Goal: Information Seeking & Learning: Learn about a topic

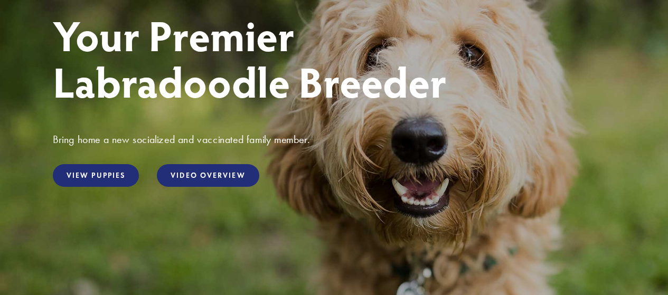
scroll to position [158, 0]
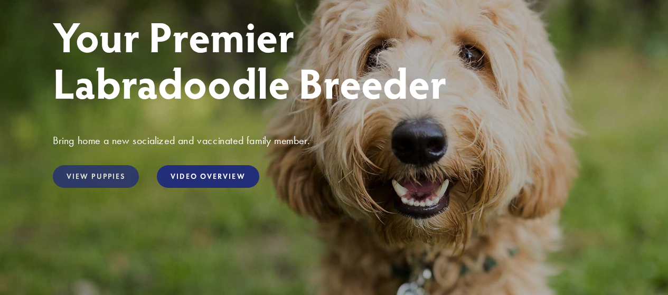
click at [93, 173] on link "View Puppies" at bounding box center [96, 176] width 86 height 23
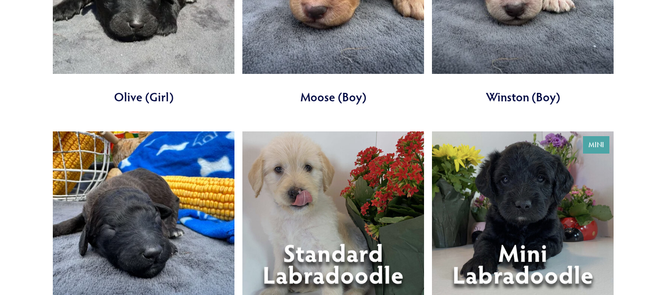
scroll to position [3274, 0]
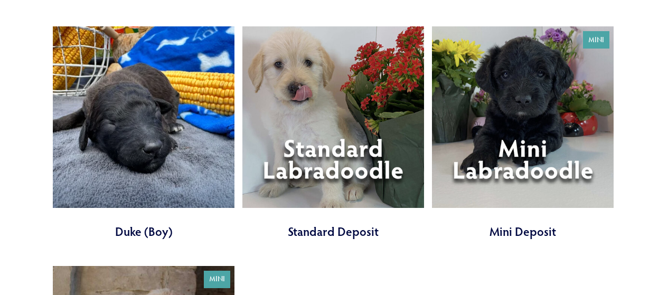
click at [335, 129] on link at bounding box center [333, 132] width 182 height 213
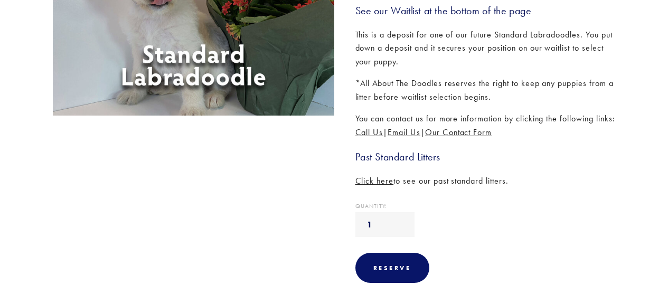
scroll to position [264, 0]
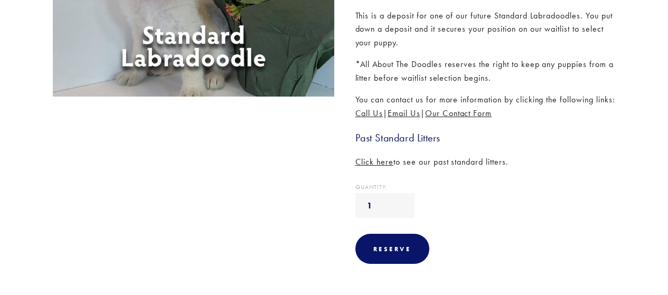
click at [373, 167] on span "Click here" at bounding box center [374, 162] width 39 height 10
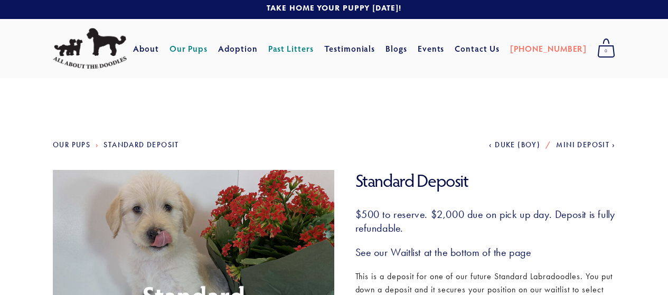
scroll to position [0, 0]
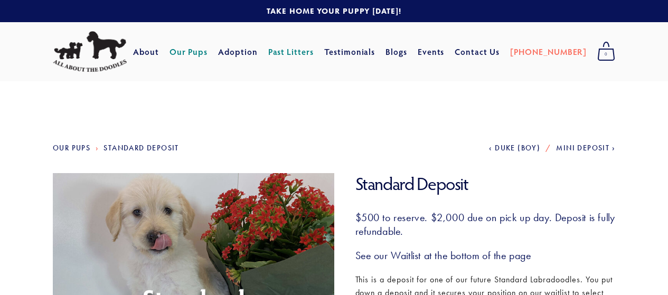
click at [208, 53] on link "Our Pups" at bounding box center [189, 51] width 39 height 19
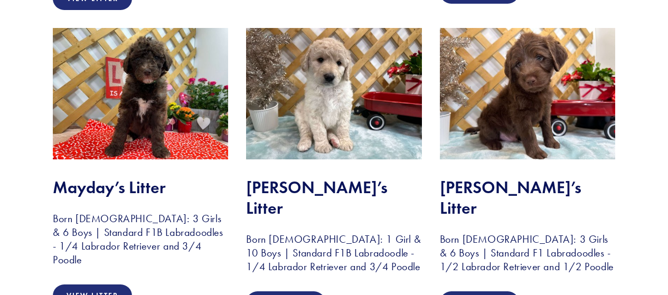
scroll to position [845, 0]
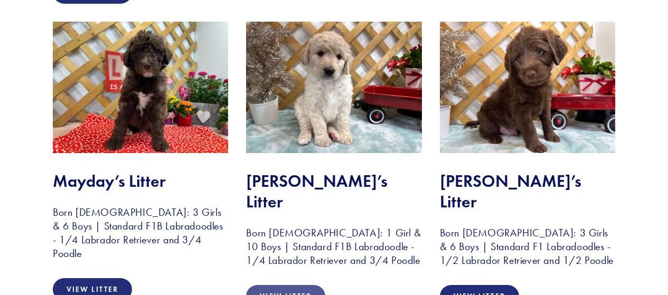
click at [286, 285] on link "View Litter" at bounding box center [285, 296] width 79 height 23
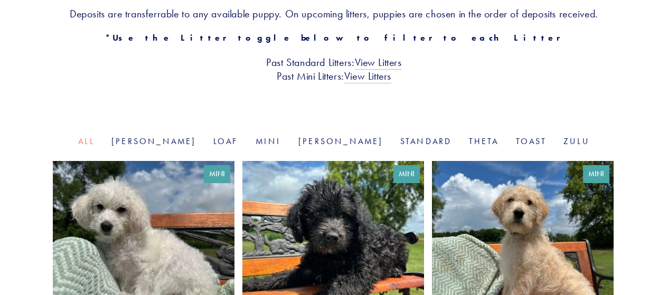
scroll to position [317, 0]
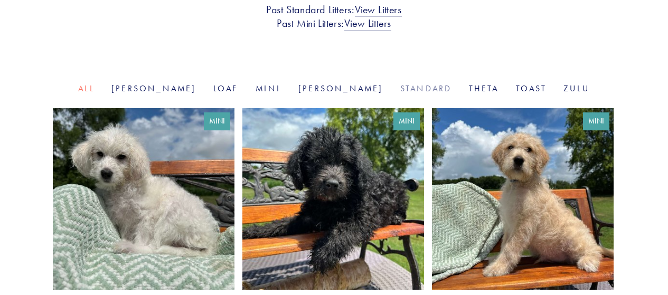
click at [400, 91] on link "Standard" at bounding box center [426, 88] width 52 height 10
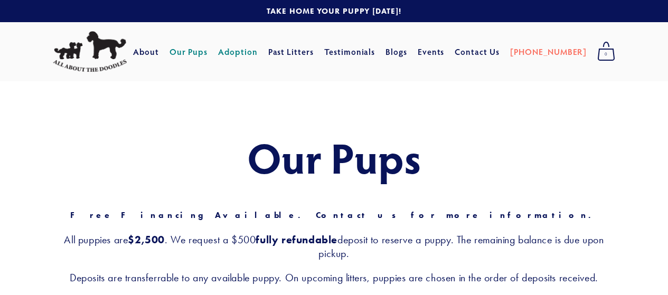
click at [258, 52] on link "Adoption" at bounding box center [238, 51] width 40 height 19
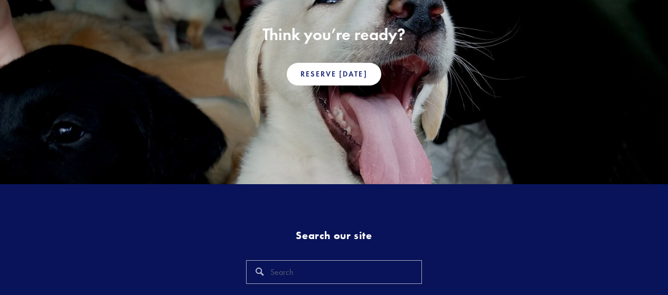
scroll to position [845, 0]
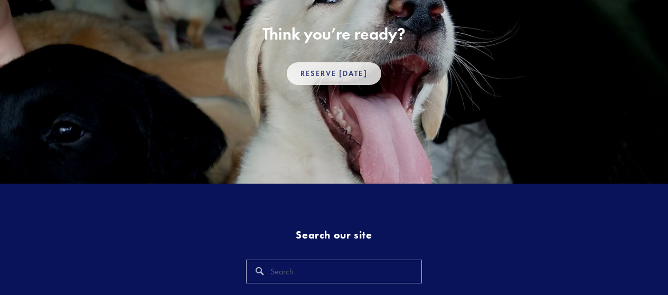
click at [330, 62] on link "Reserve Today" at bounding box center [334, 73] width 94 height 23
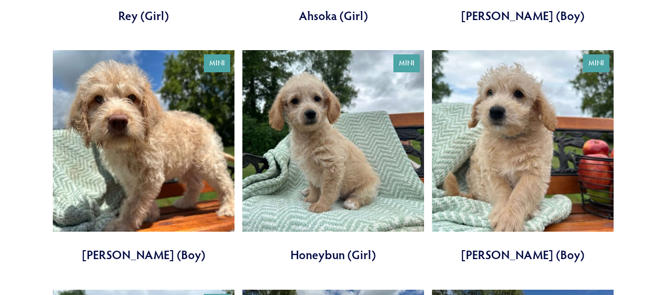
scroll to position [634, 0]
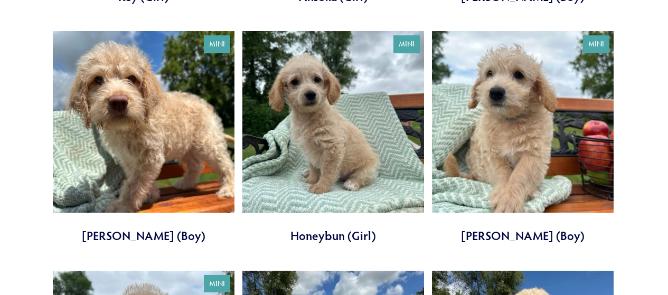
click at [147, 136] on link at bounding box center [144, 137] width 182 height 213
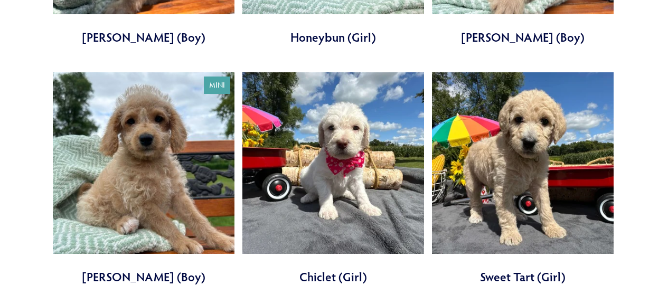
scroll to position [845, 0]
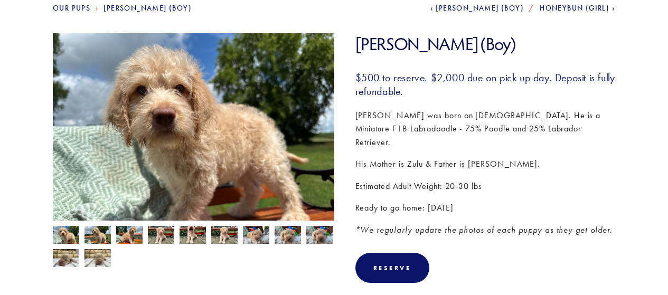
scroll to position [158, 0]
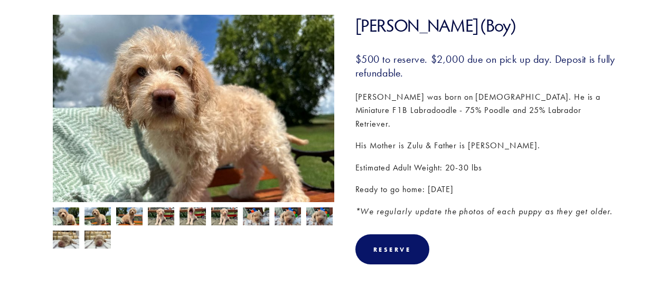
click at [101, 216] on img at bounding box center [97, 218] width 26 height 20
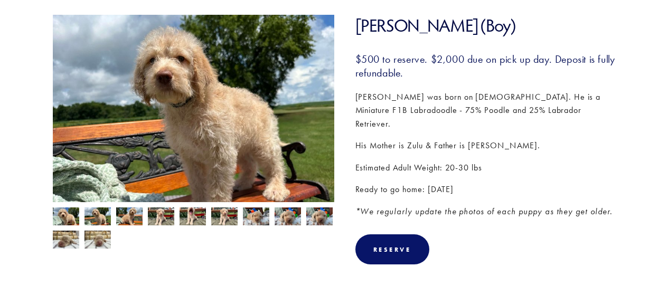
click at [121, 220] on img at bounding box center [129, 218] width 26 height 20
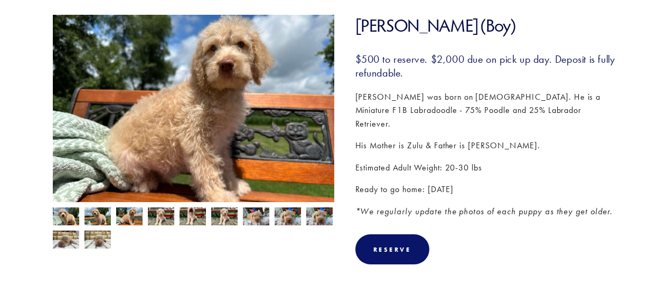
click at [163, 218] on img at bounding box center [161, 218] width 26 height 20
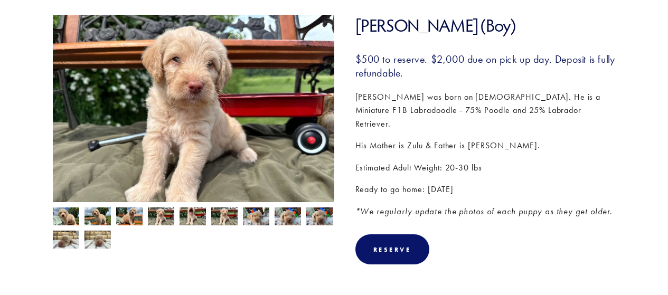
click at [182, 218] on img at bounding box center [193, 218] width 26 height 20
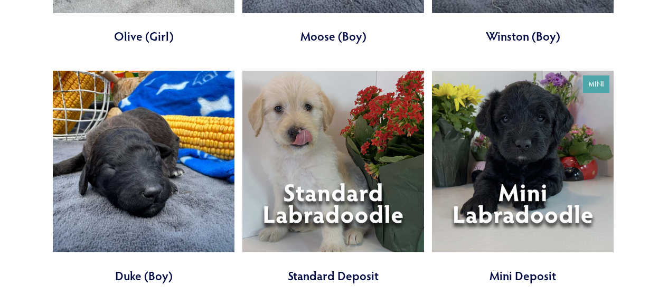
scroll to position [3063, 0]
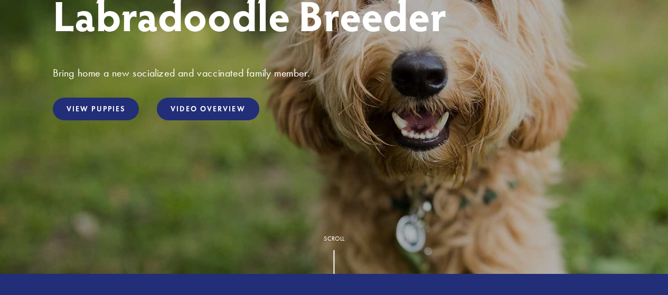
scroll to position [158, 0]
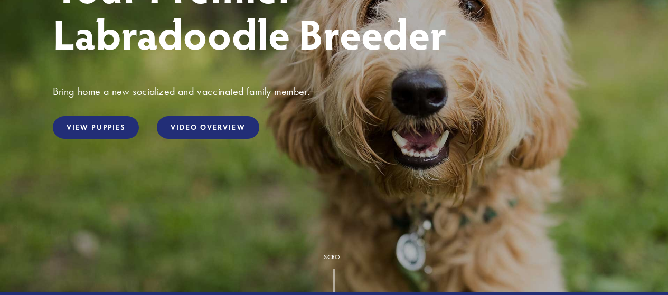
scroll to position [211, 0]
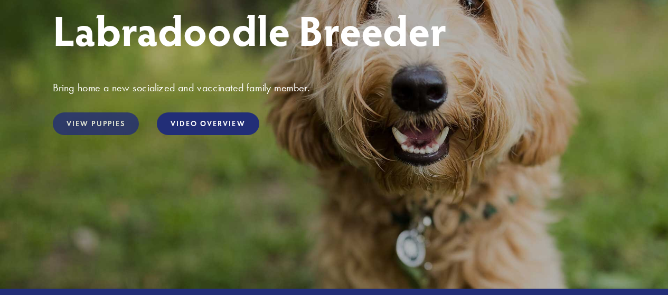
click at [102, 121] on link "View Puppies" at bounding box center [96, 123] width 86 height 23
